Goal: Information Seeking & Learning: Learn about a topic

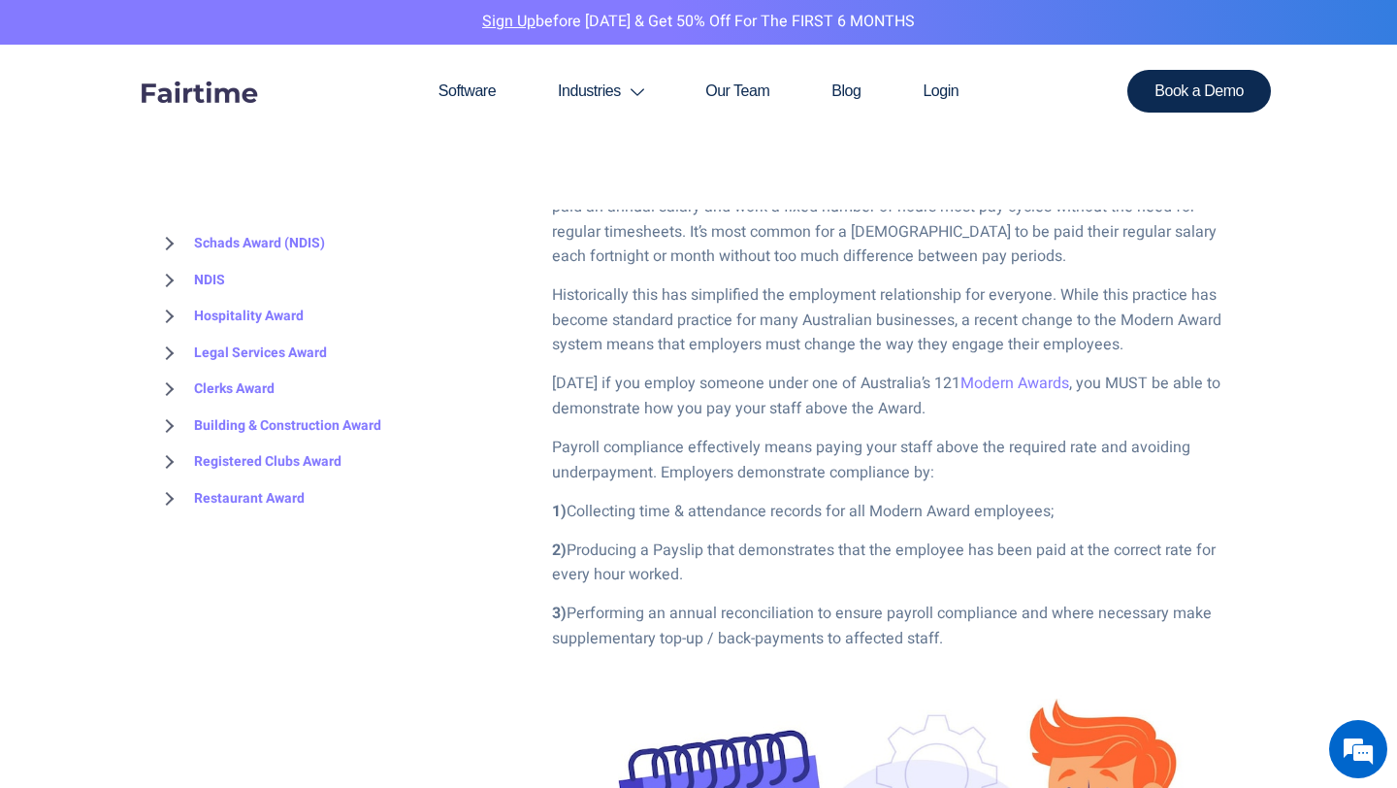
scroll to position [986, 0]
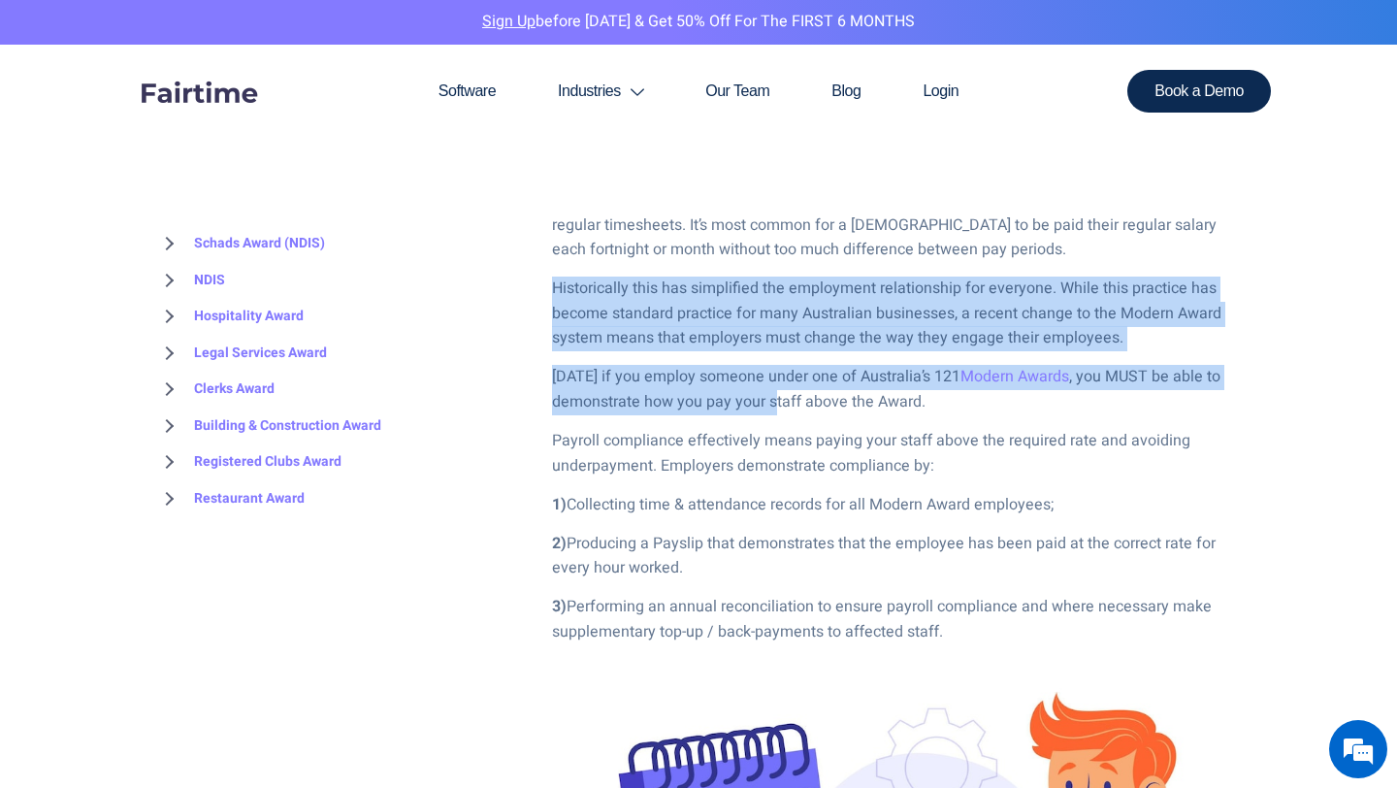
drag, startPoint x: 550, startPoint y: 286, endPoint x: 777, endPoint y: 411, distance: 259.2
click at [777, 411] on p "Today if you employ someone under one of Australia’s 121 Modern Awards , you MU…" at bounding box center [897, 389] width 690 height 49
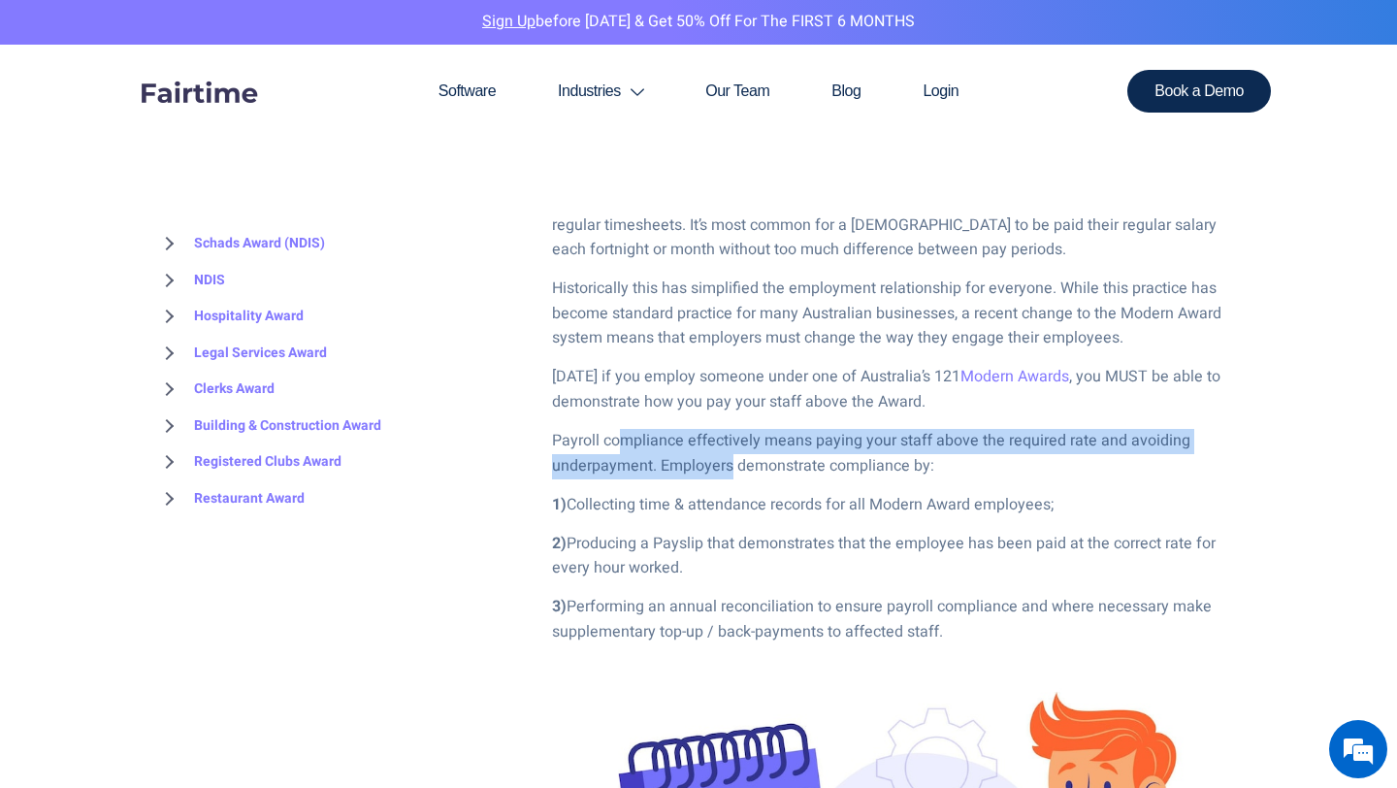
drag, startPoint x: 617, startPoint y: 435, endPoint x: 732, endPoint y: 470, distance: 119.7
click at [732, 470] on p "Payroll compliance effectively means paying your staff above the required rate …" at bounding box center [897, 453] width 690 height 49
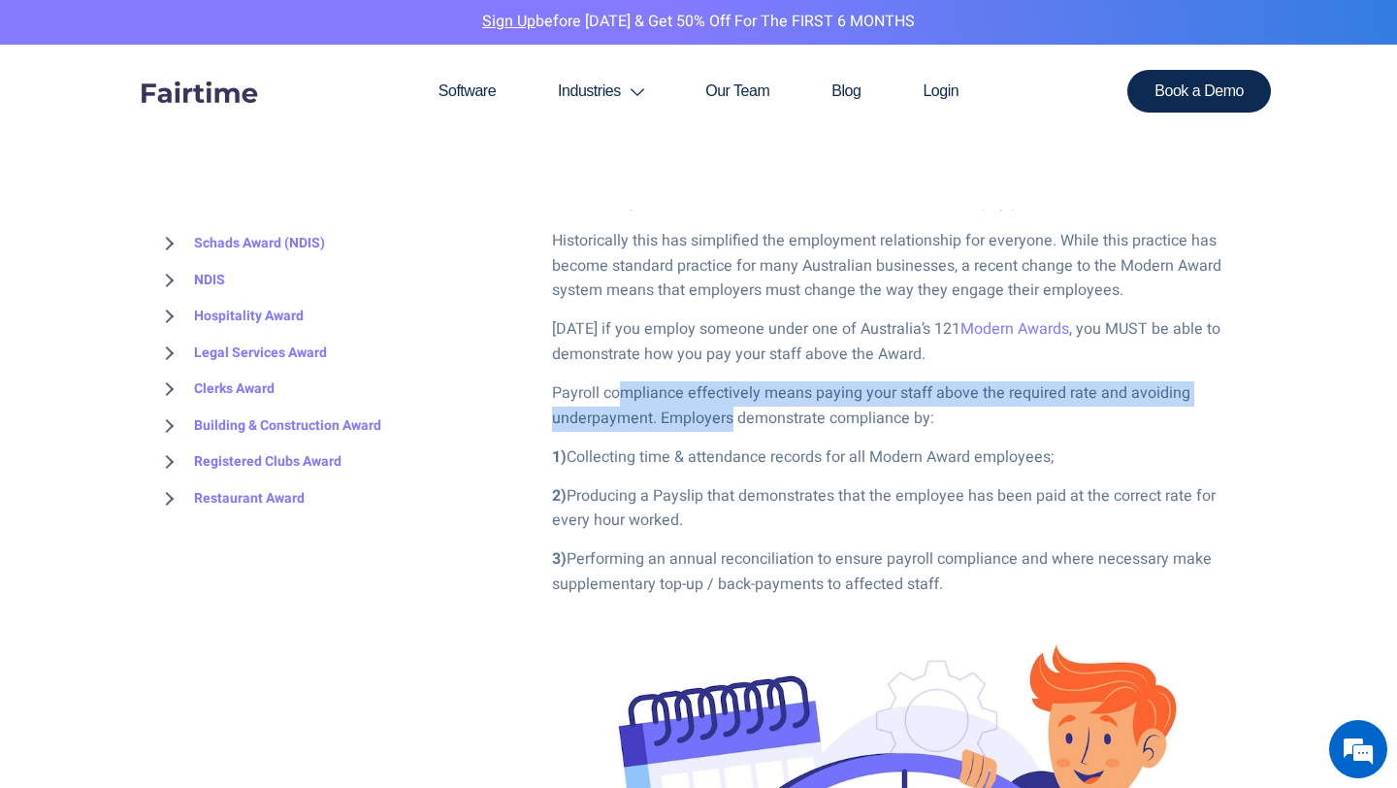
scroll to position [1038, 0]
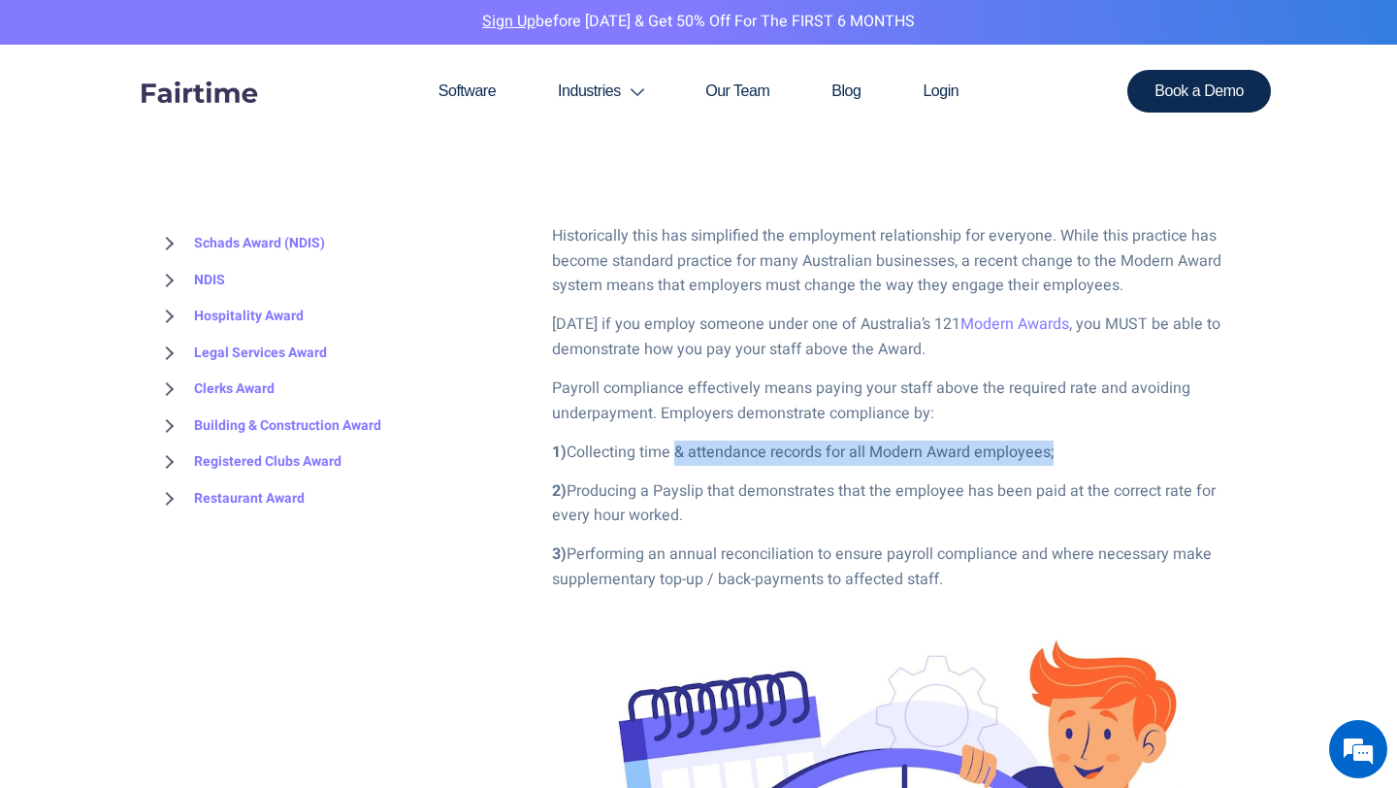
drag, startPoint x: 675, startPoint y: 451, endPoint x: 783, endPoint y: 469, distance: 109.1
drag, startPoint x: 647, startPoint y: 492, endPoint x: 741, endPoint y: 520, distance: 98.2
click at [741, 520] on p "2) Producing a Payslip that demonstrates that the employee has been paid at the…" at bounding box center [897, 503] width 690 height 49
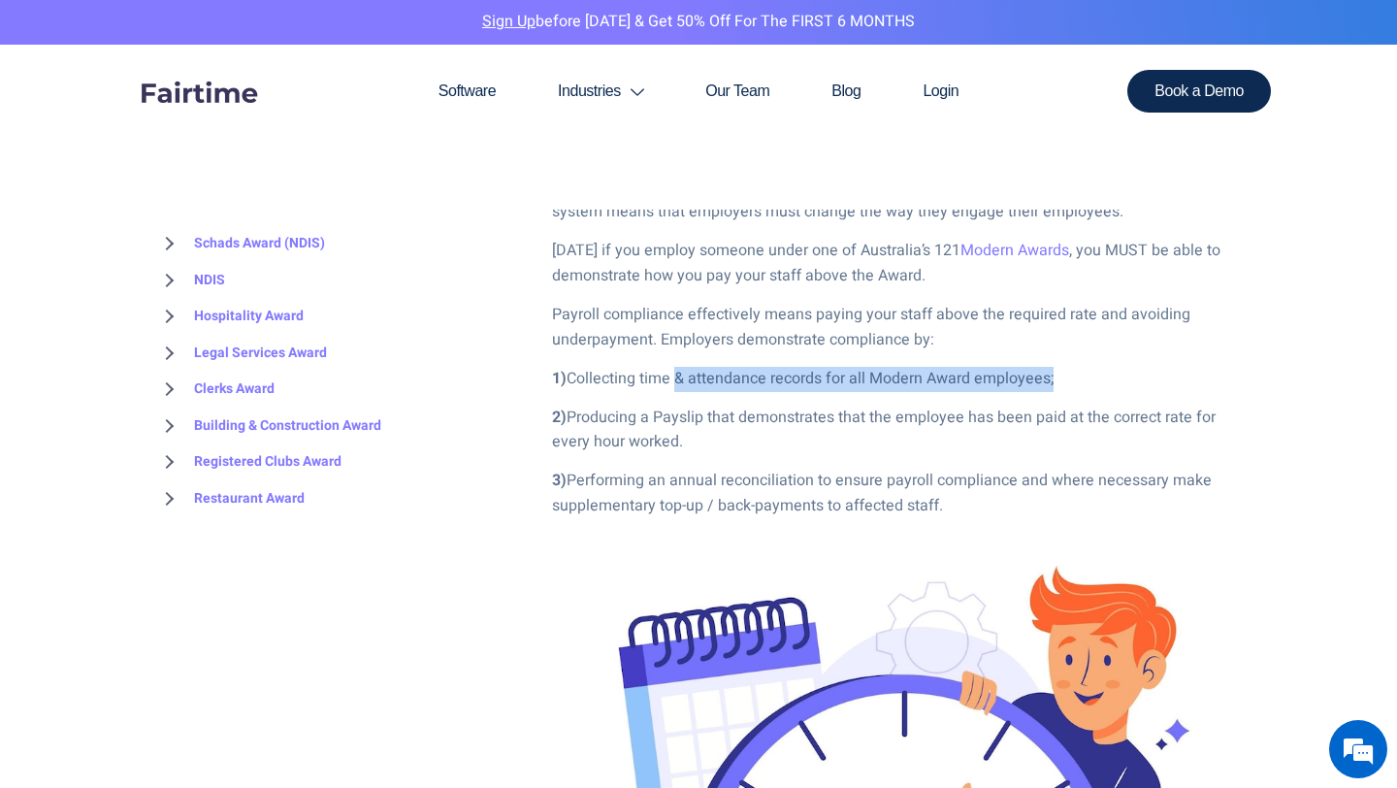
scroll to position [1114, 0]
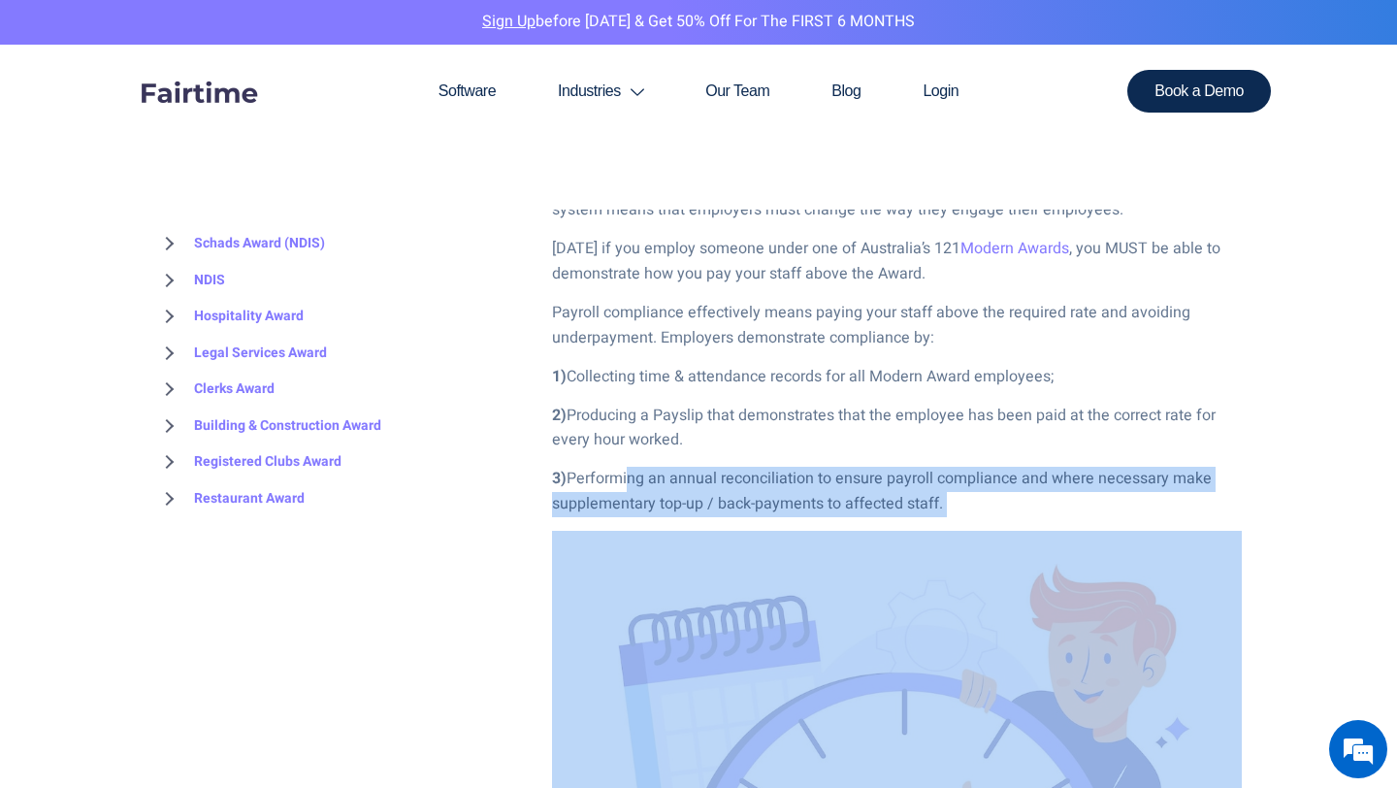
drag, startPoint x: 626, startPoint y: 482, endPoint x: 764, endPoint y: 529, distance: 145.4
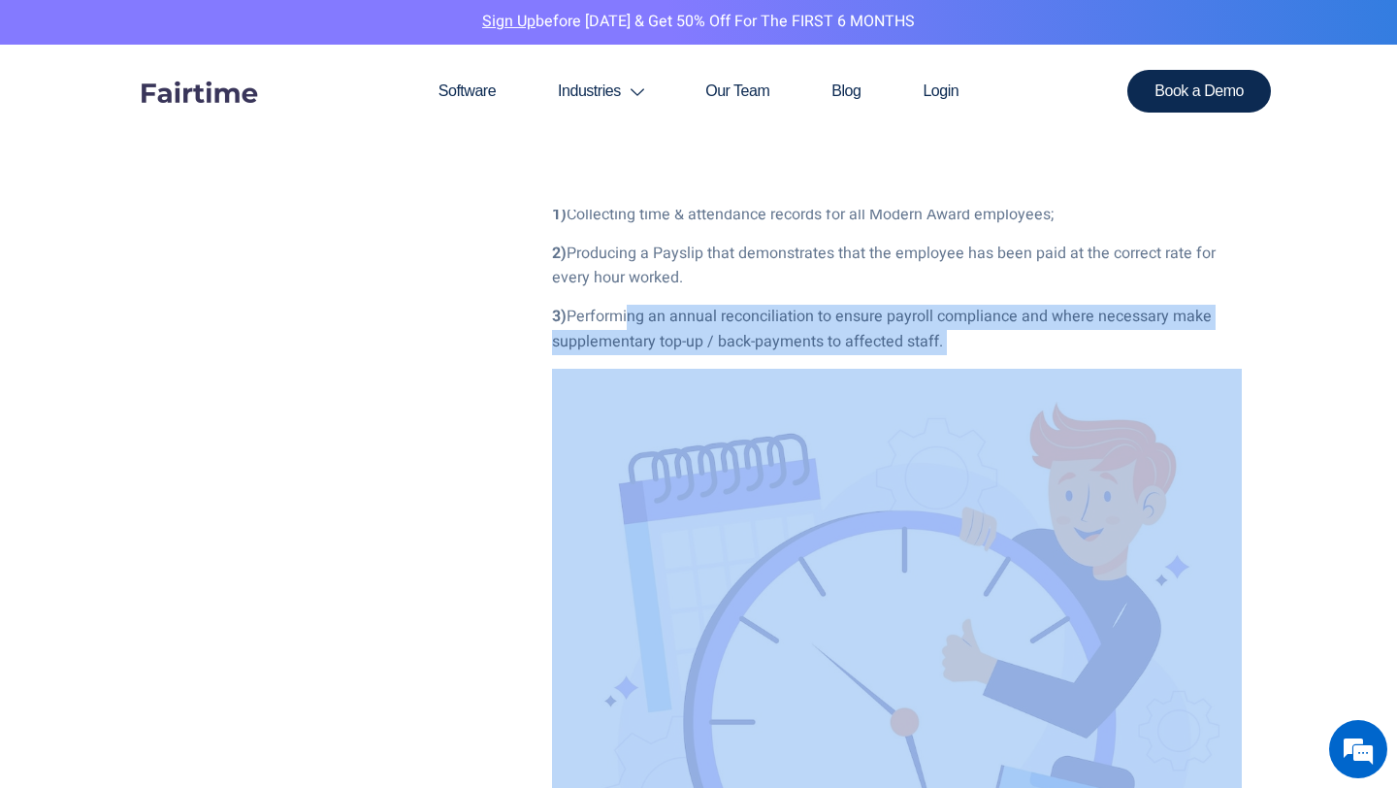
scroll to position [835, 0]
